Goal: Navigation & Orientation: Find specific page/section

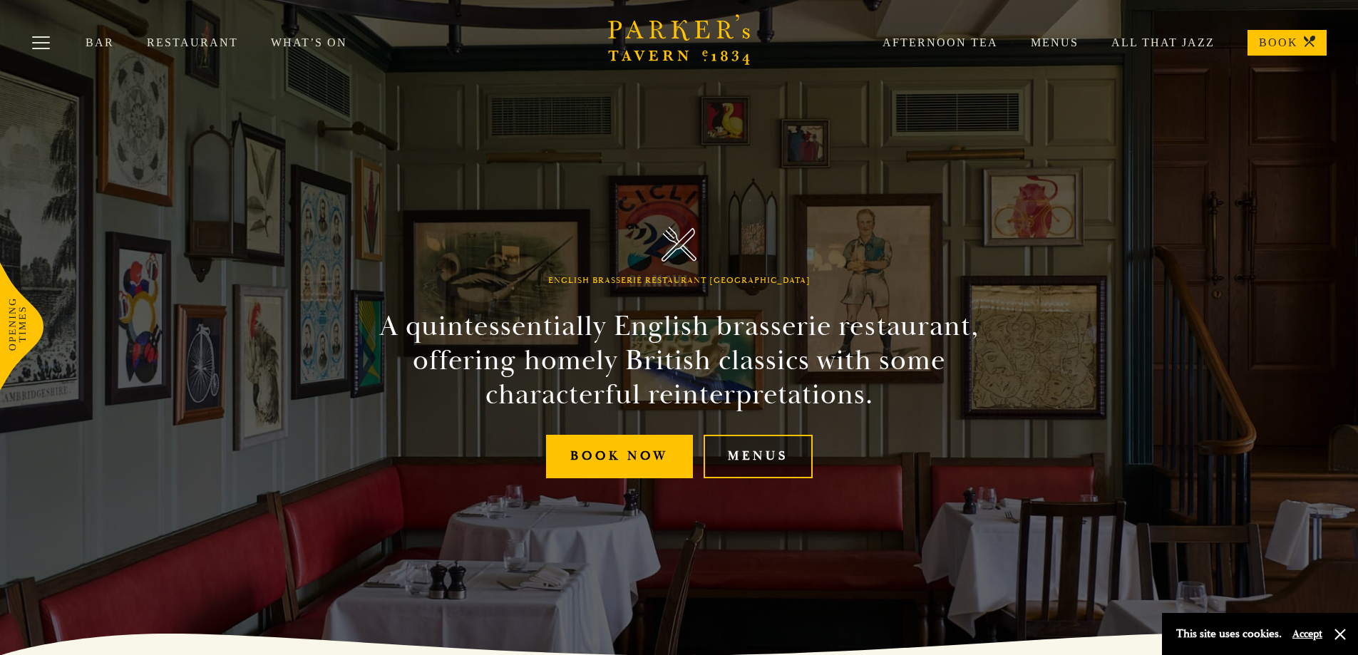
click at [741, 456] on link "Menus" at bounding box center [758, 456] width 109 height 43
click at [1060, 39] on link "Menus" at bounding box center [1038, 43] width 81 height 14
click at [1167, 45] on link "All That Jazz" at bounding box center [1147, 43] width 136 height 14
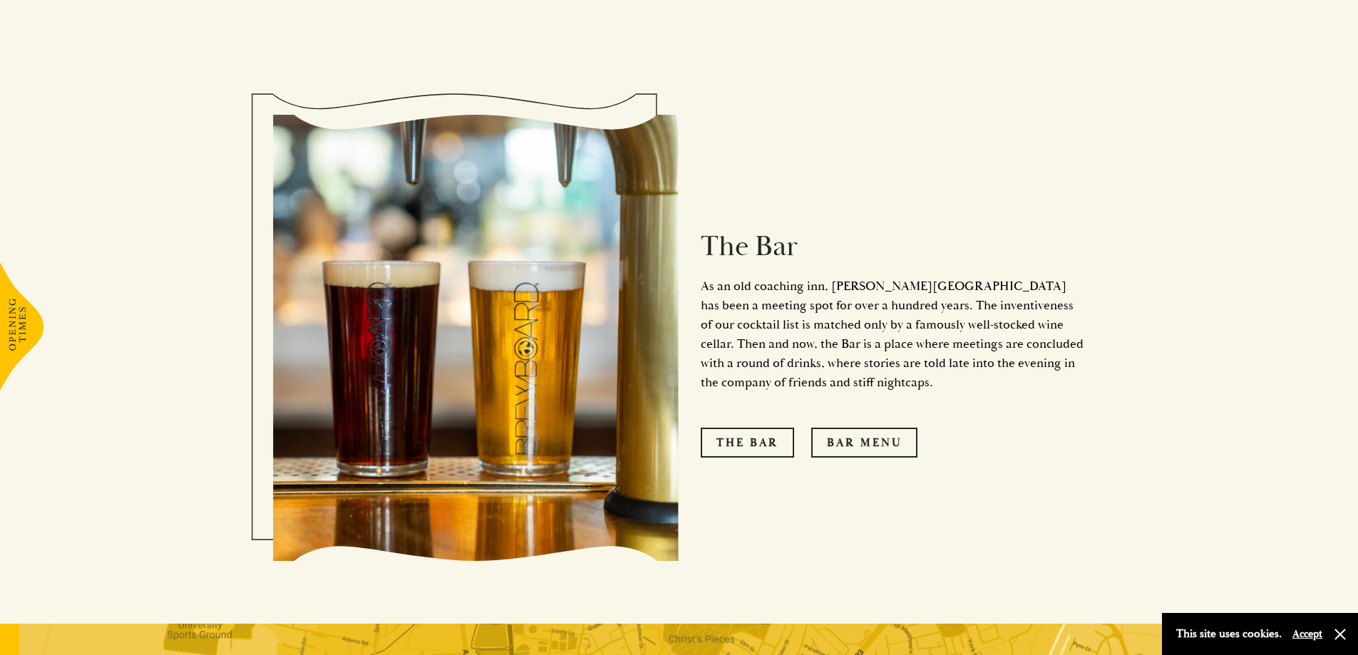
scroll to position [1283, 0]
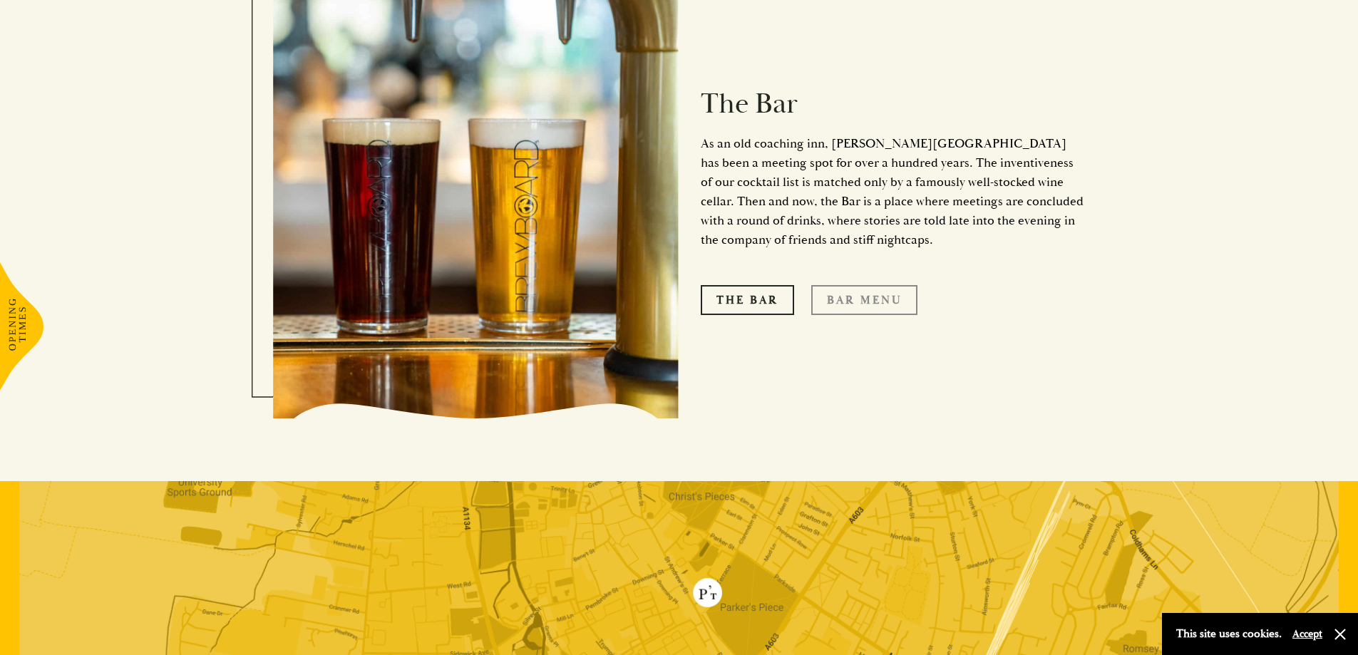
click at [859, 285] on link "Bar Menu" at bounding box center [864, 300] width 106 height 30
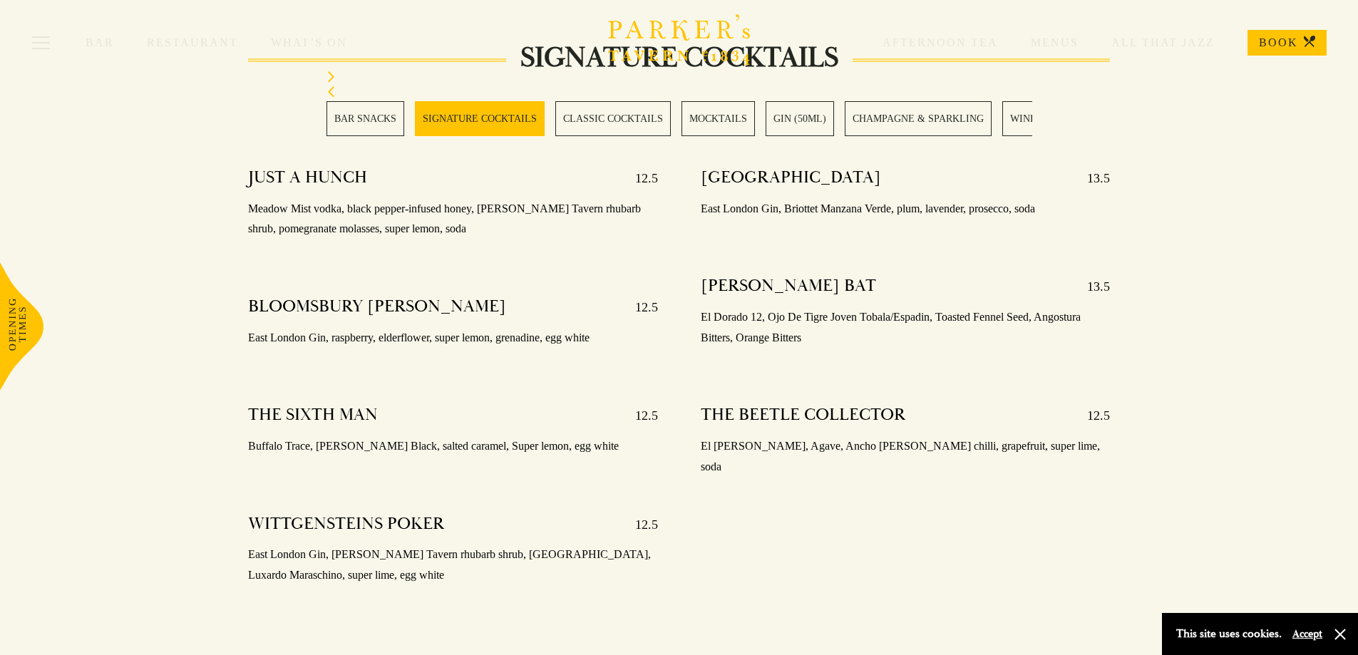
scroll to position [1426, 0]
